Goal: Task Accomplishment & Management: Use online tool/utility

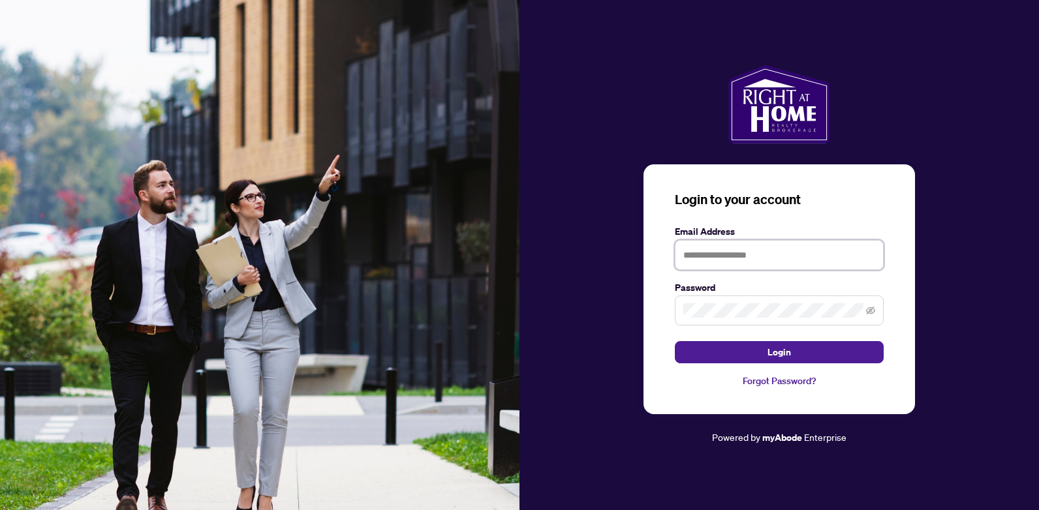
click at [709, 255] on input "text" at bounding box center [779, 255] width 209 height 30
type input "**********"
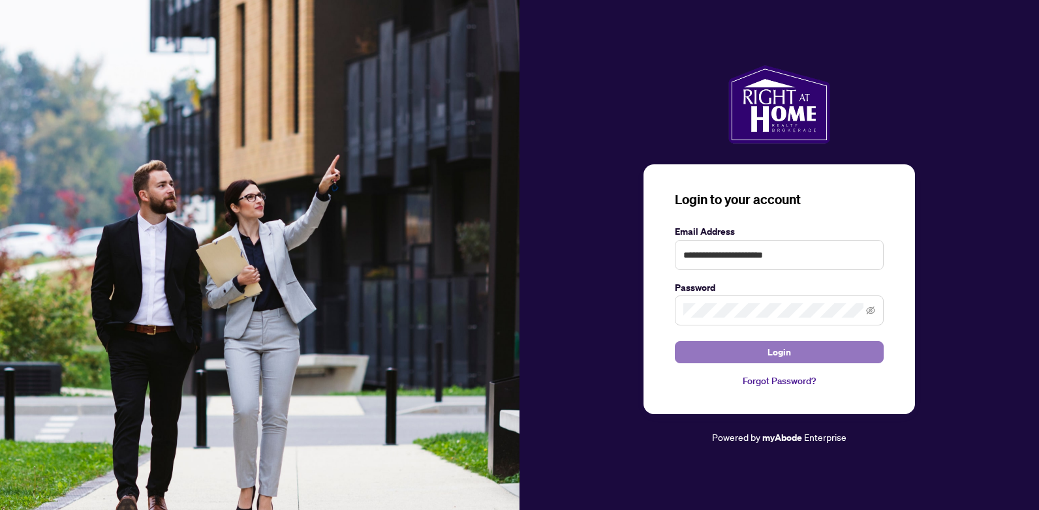
click at [734, 358] on button "Login" at bounding box center [779, 352] width 209 height 22
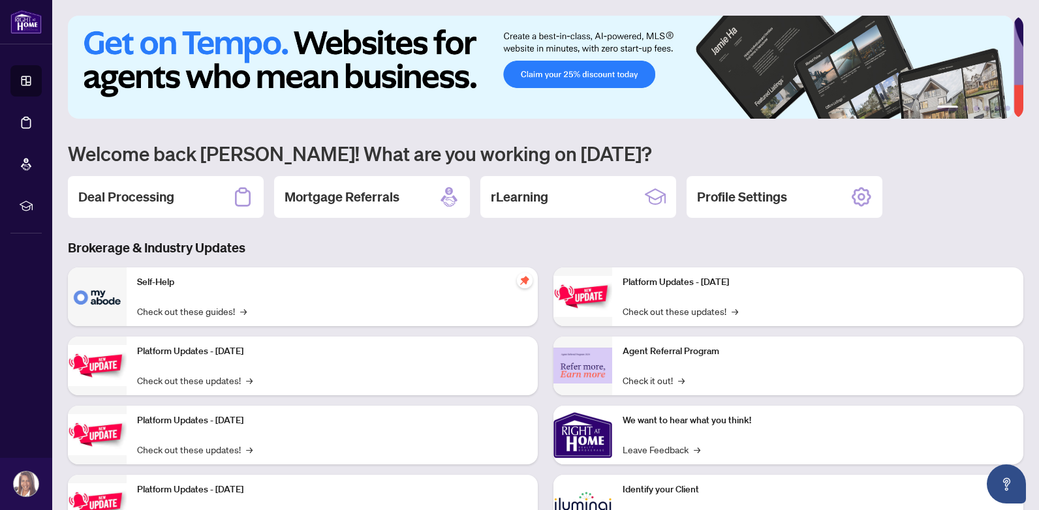
click at [189, 189] on div "Deal Processing" at bounding box center [166, 197] width 196 height 42
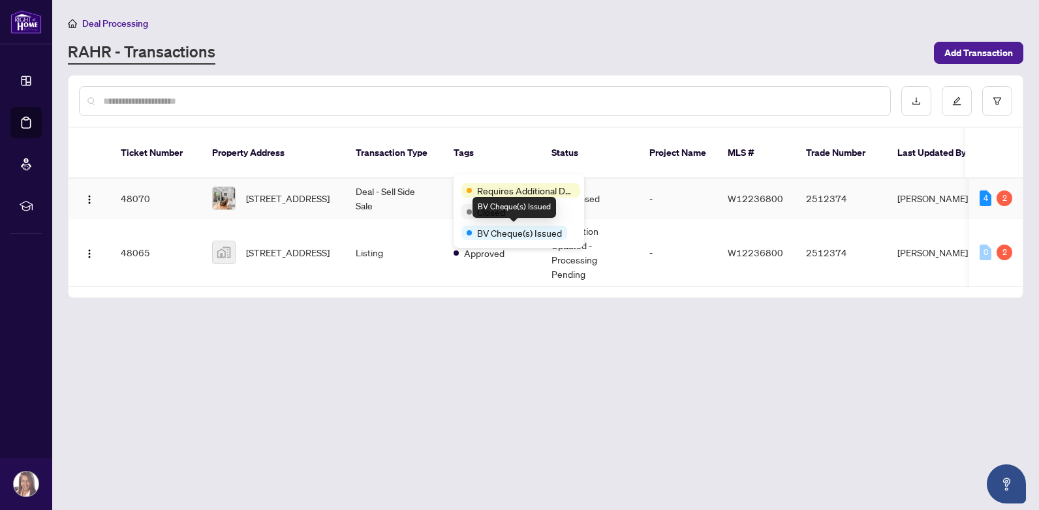
click at [486, 233] on span "BV Cheque(s) Issued" at bounding box center [519, 233] width 85 height 14
click at [488, 238] on span "BV Cheque(s) Issued" at bounding box center [519, 233] width 85 height 14
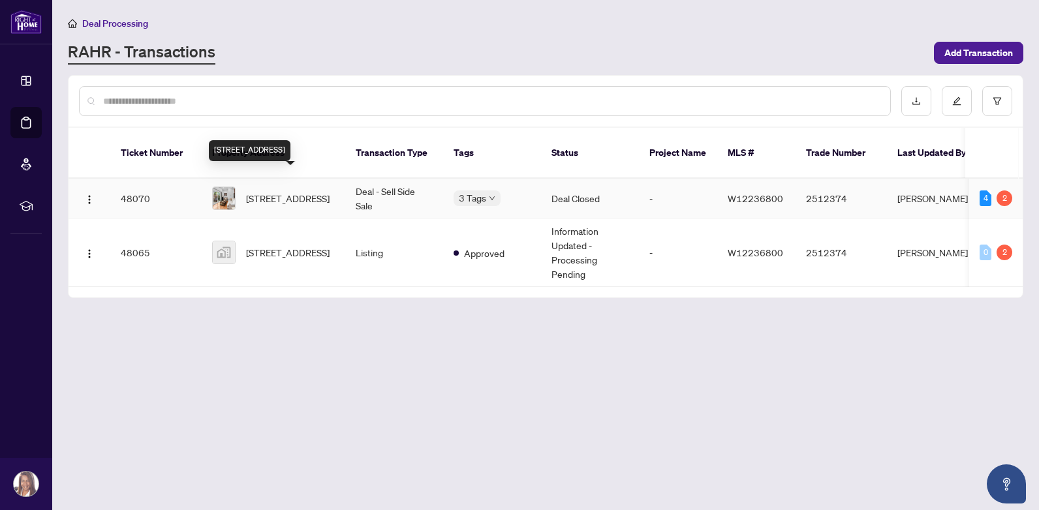
click at [298, 191] on span "[STREET_ADDRESS]" at bounding box center [288, 198] width 84 height 14
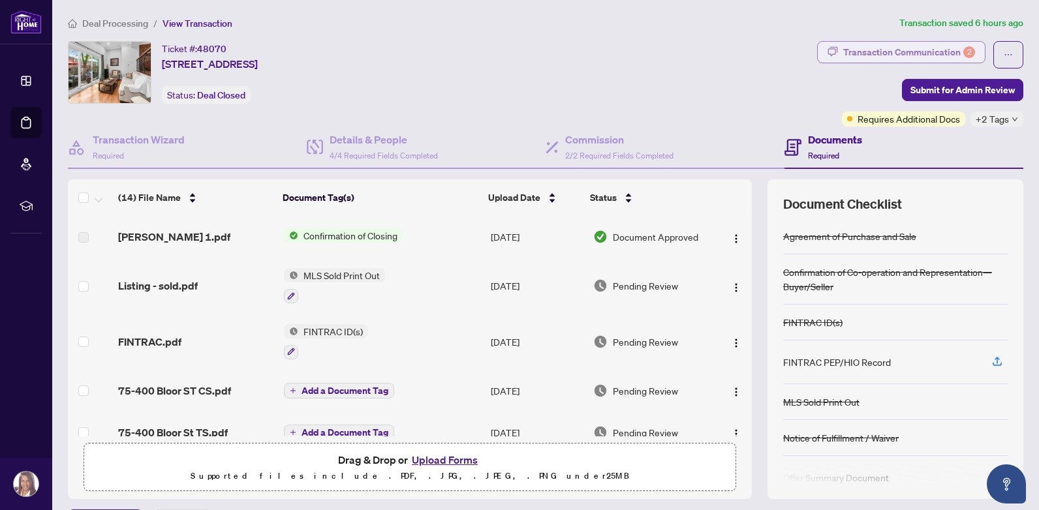
click at [912, 46] on div "Transaction Communication 2" at bounding box center [909, 52] width 132 height 21
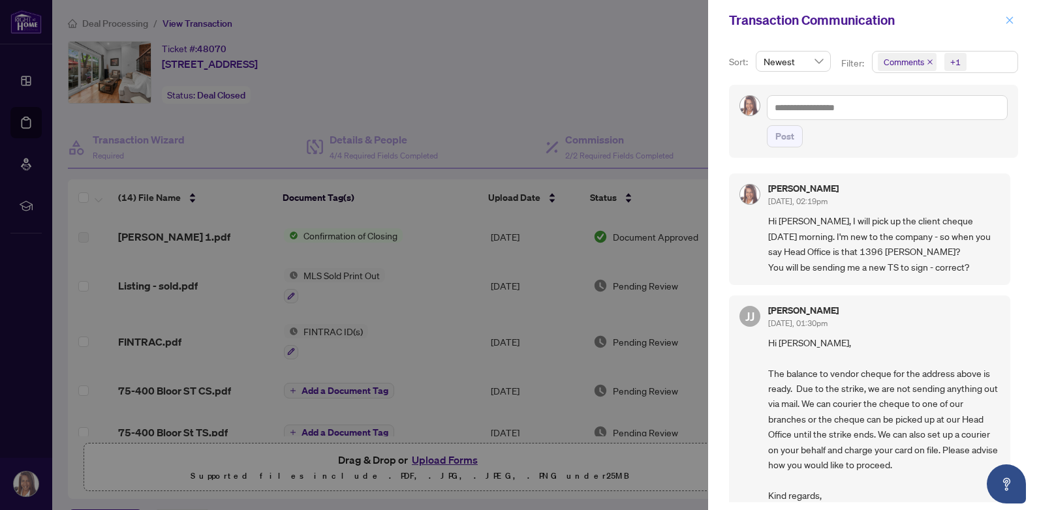
click at [1008, 20] on icon "close" at bounding box center [1009, 20] width 9 height 9
